Goal: Information Seeking & Learning: Stay updated

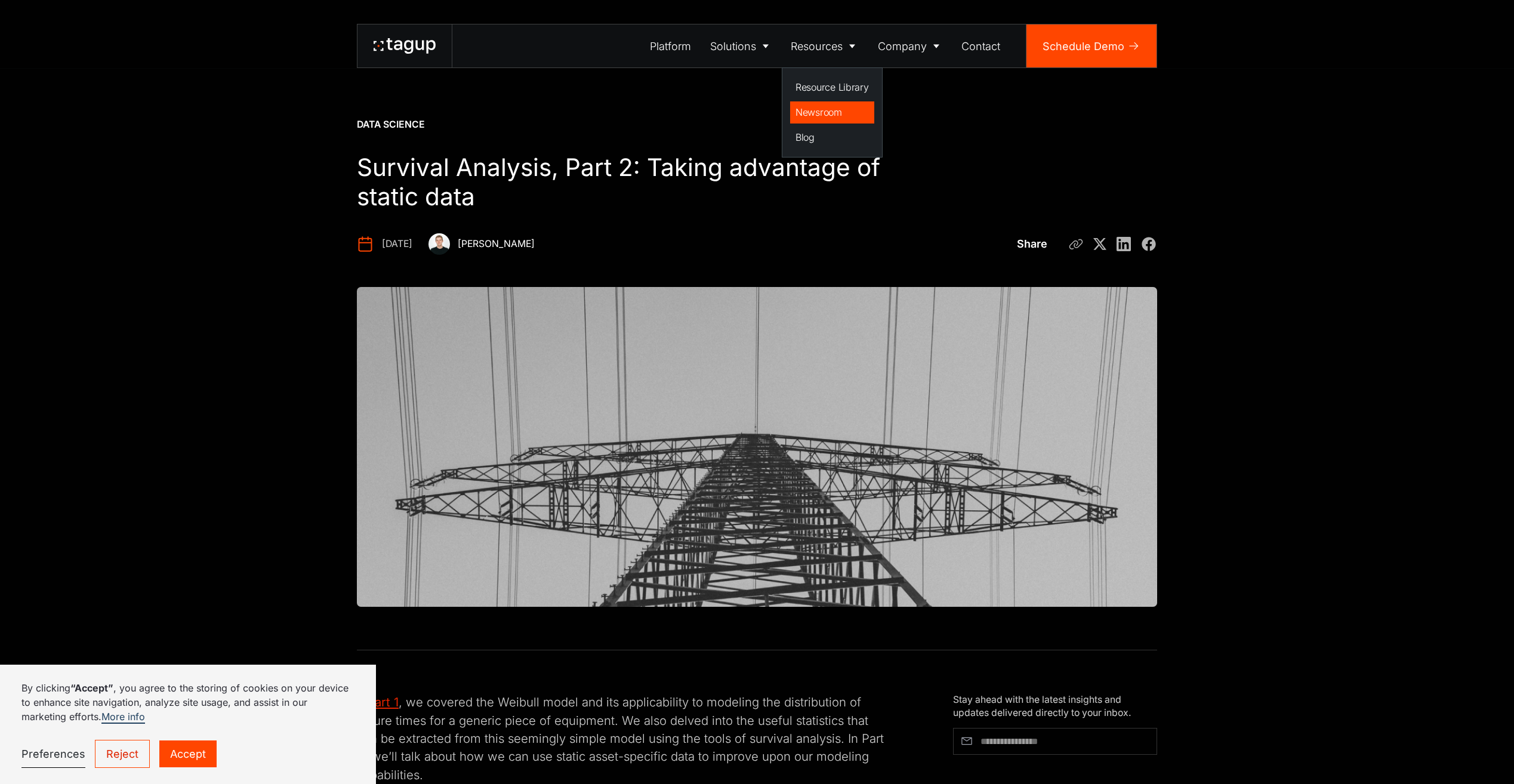
click at [824, 110] on div "Newsroom" at bounding box center [832, 112] width 73 height 14
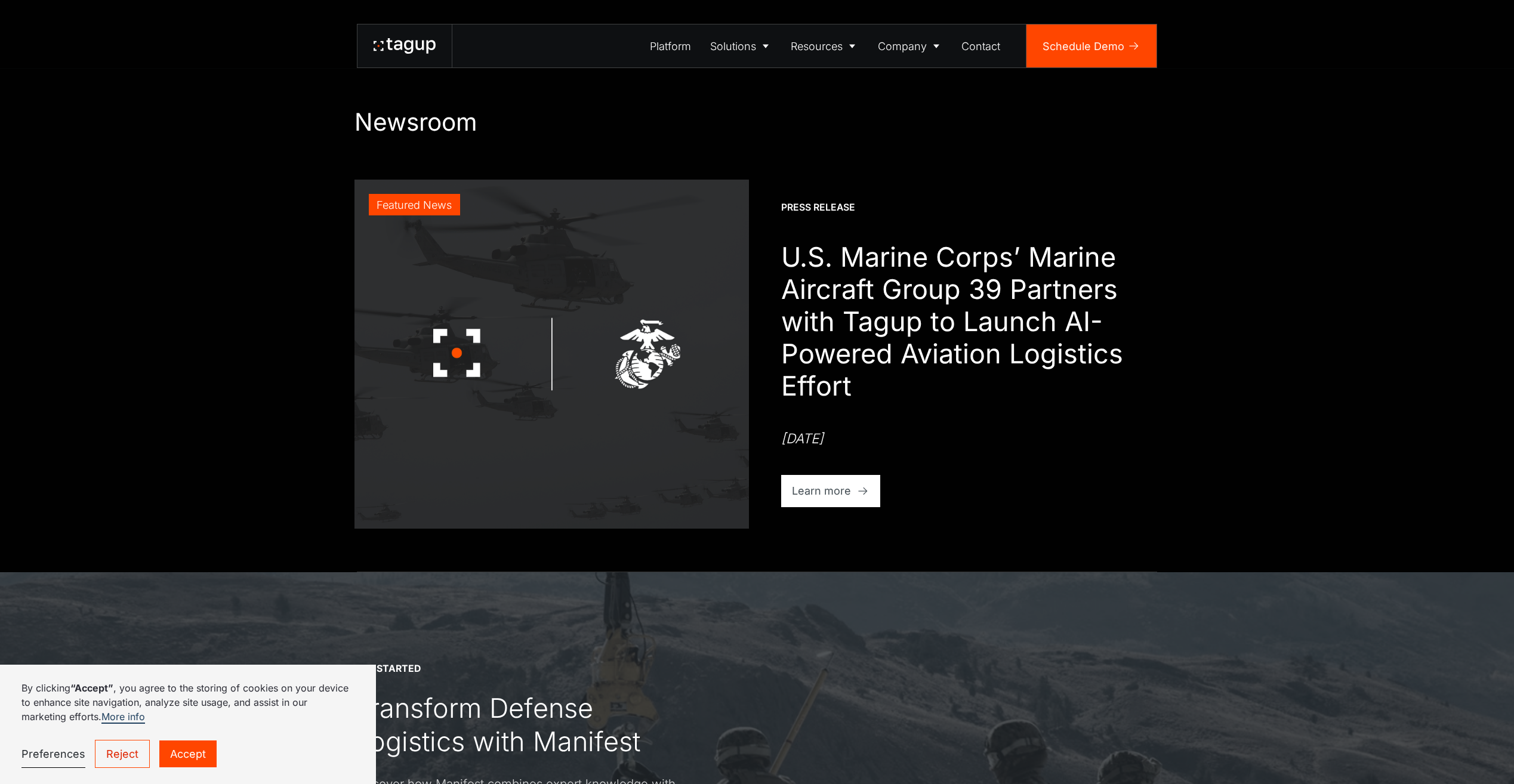
click at [428, 119] on h1 "Newsroom" at bounding box center [757, 122] width 806 height 29
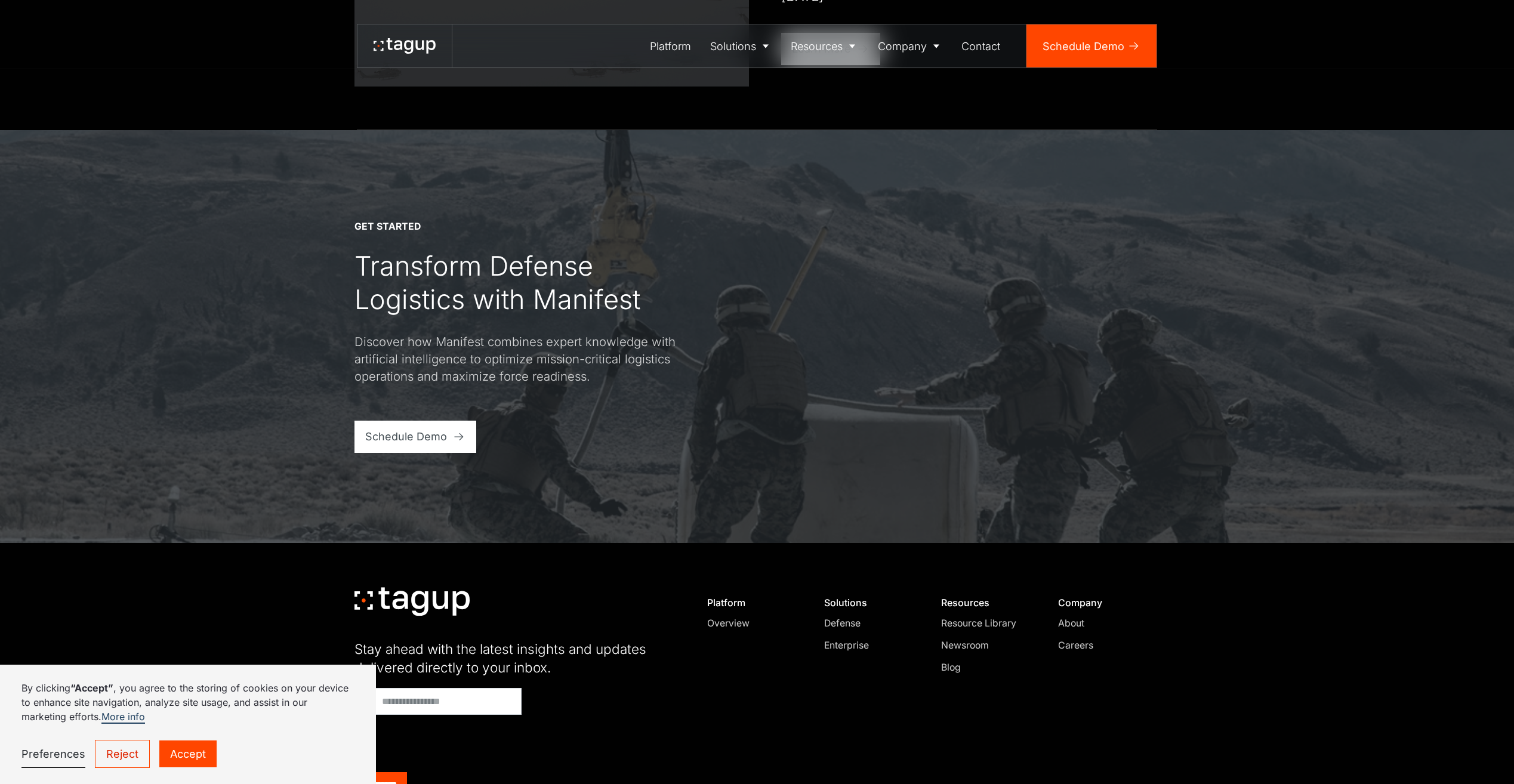
scroll to position [528, 0]
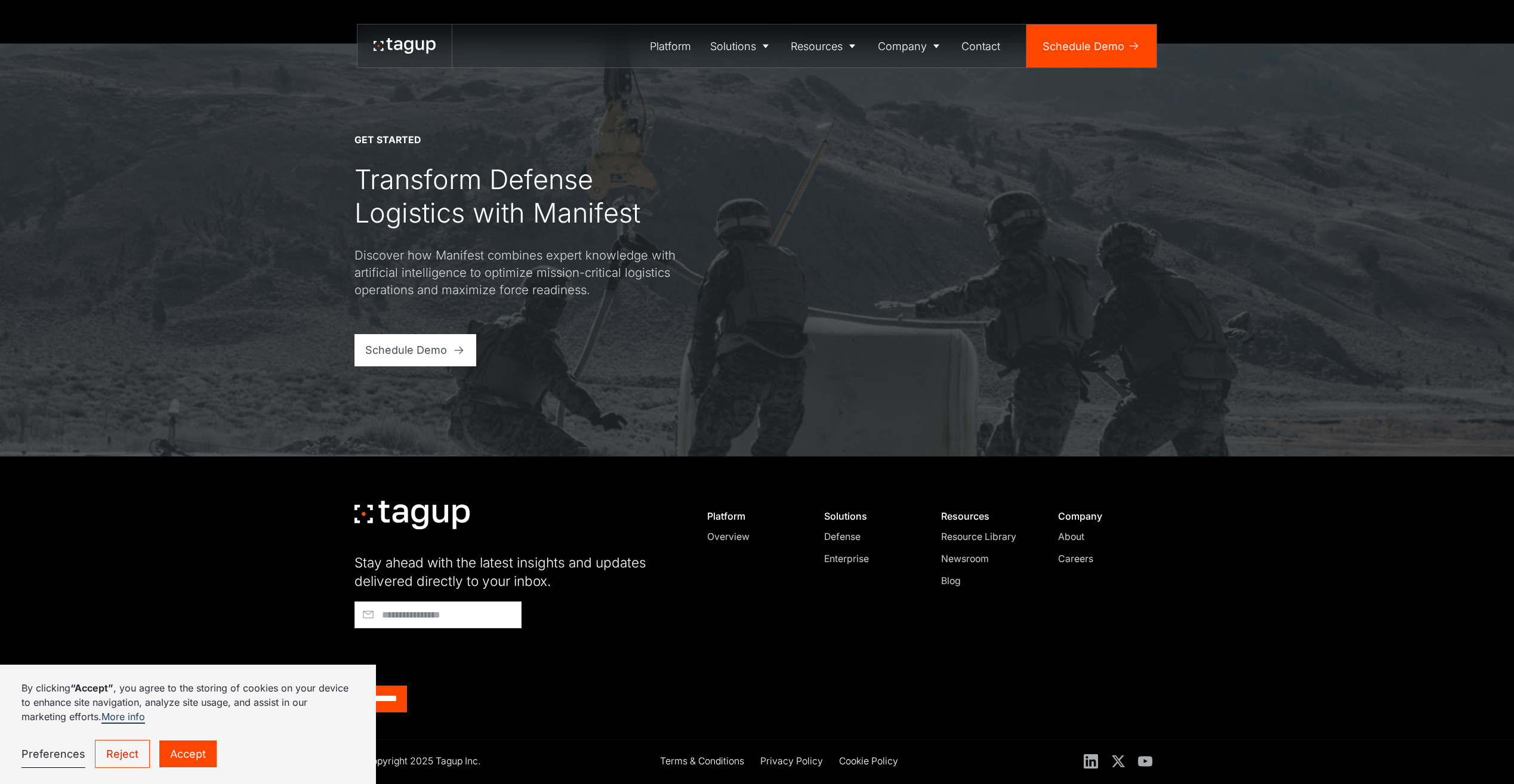
click at [972, 562] on div "Newsroom" at bounding box center [987, 559] width 92 height 14
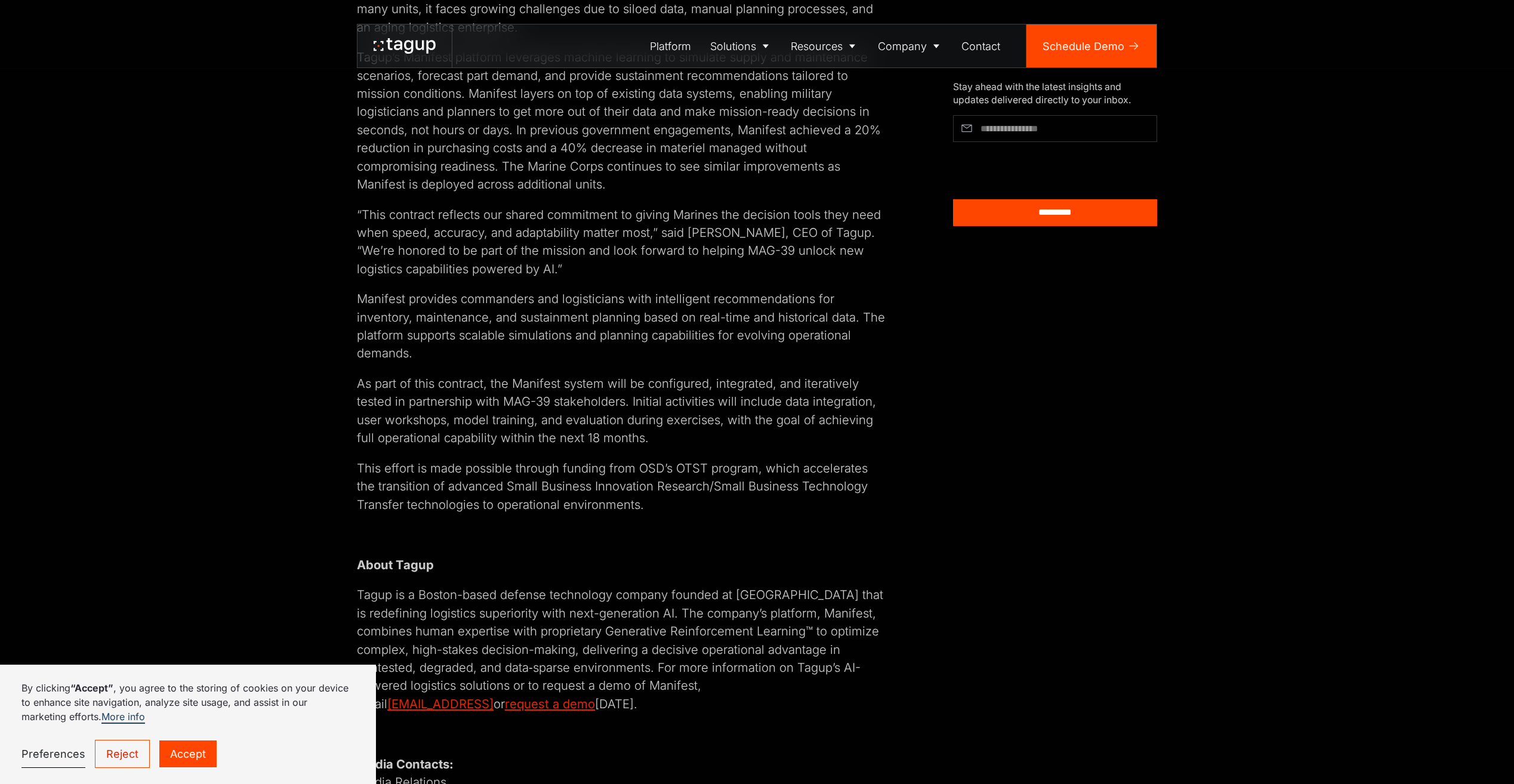
scroll to position [656, 0]
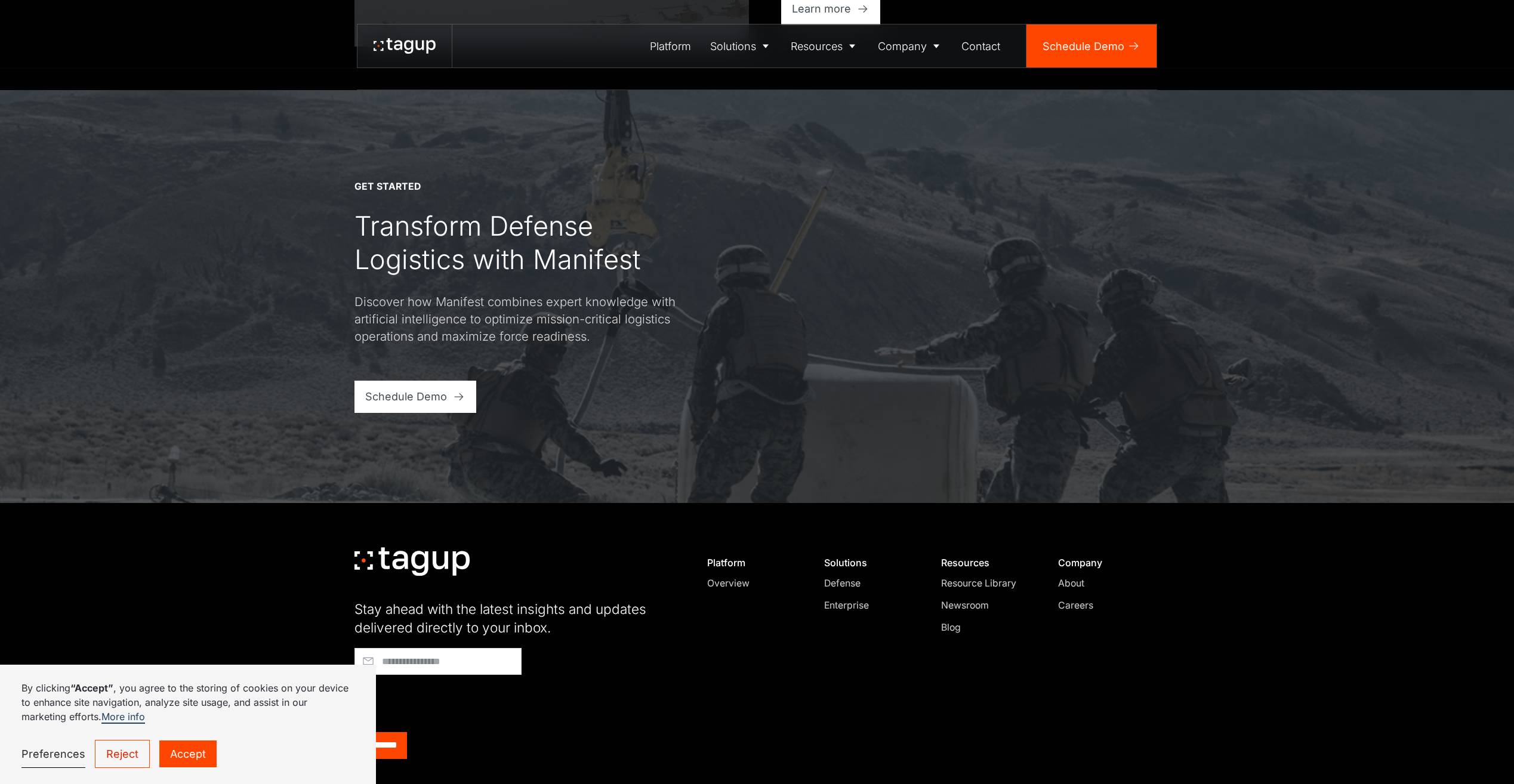
scroll to position [469, 0]
